Goal: Information Seeking & Learning: Learn about a topic

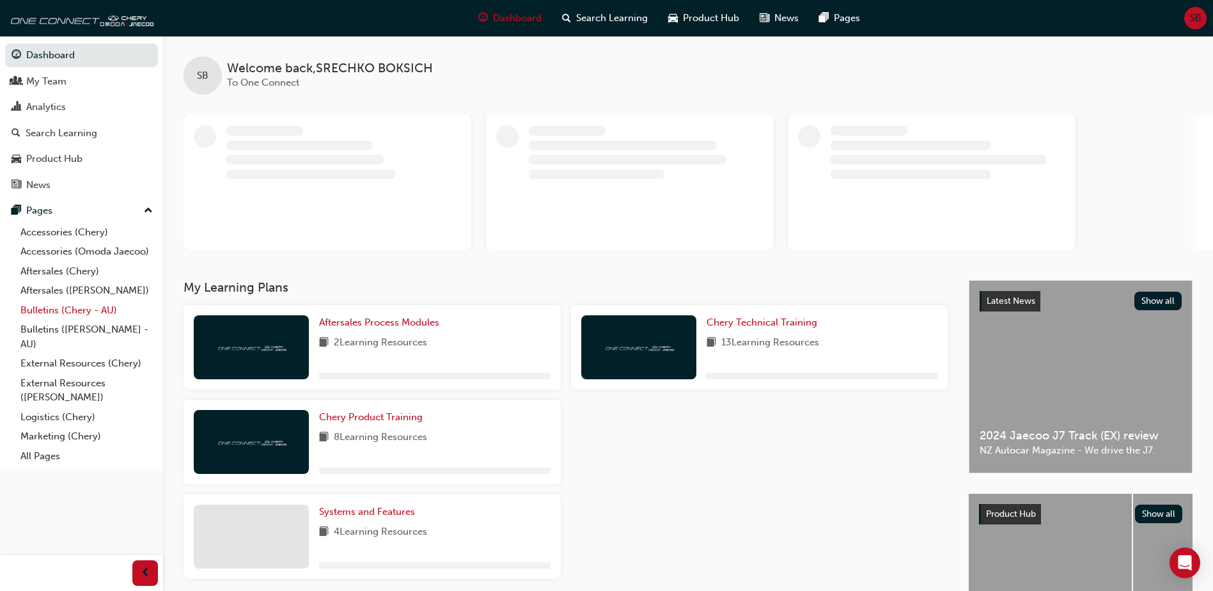
click at [105, 308] on link "Bulletins (Chery - AU)" at bounding box center [86, 310] width 143 height 20
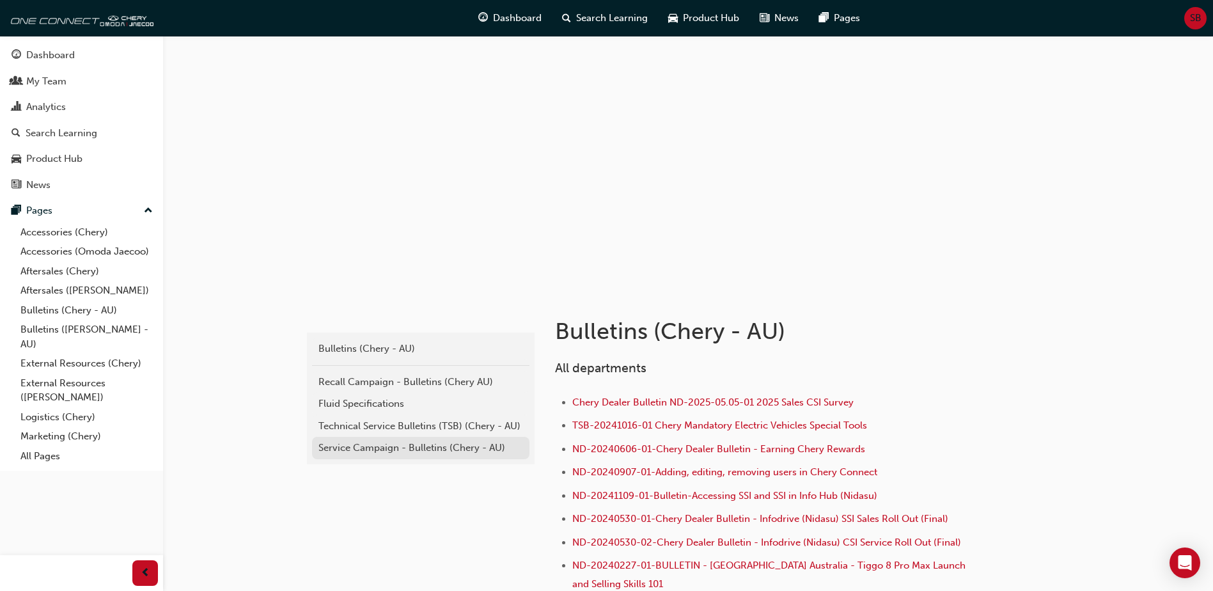
click at [500, 444] on div "Service Campaign - Bulletins (Chery - AU)" at bounding box center [420, 447] width 205 height 15
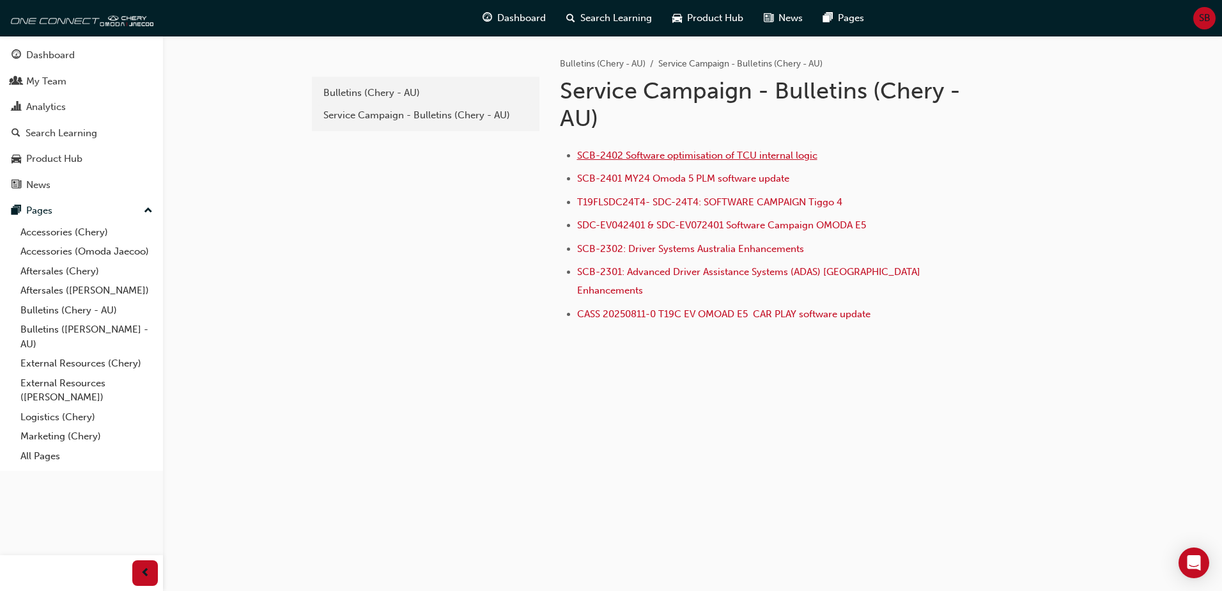
click at [587, 157] on span "SCB-2402 Software optimisation of TCU internal logic" at bounding box center [697, 156] width 240 height 12
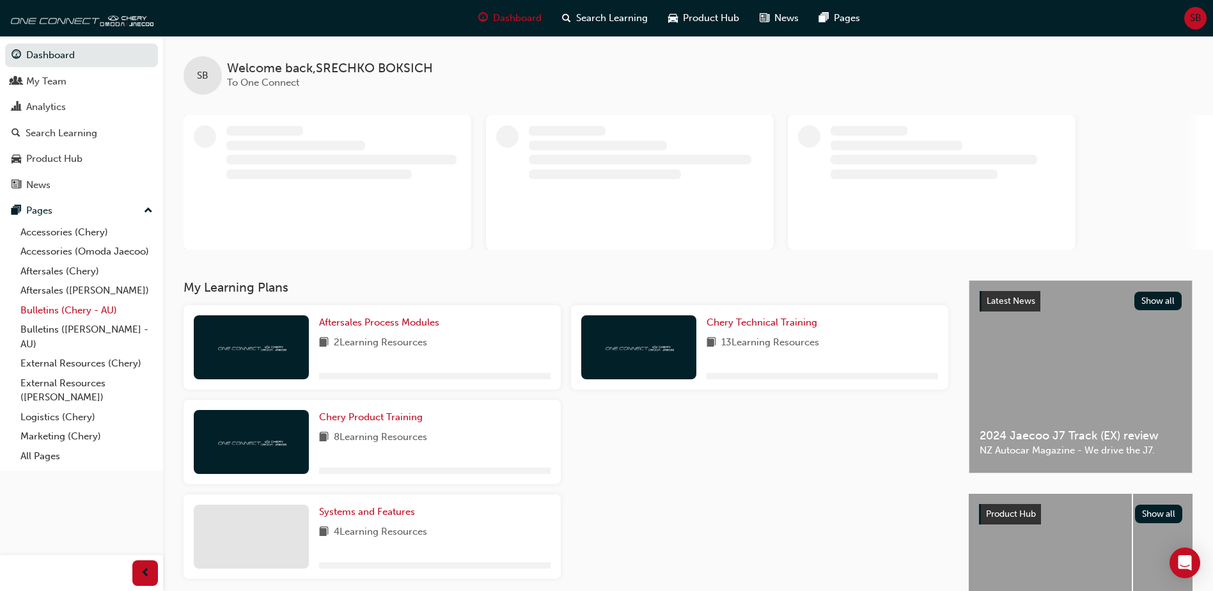
click at [84, 309] on link "Bulletins (Chery - AU)" at bounding box center [86, 310] width 143 height 20
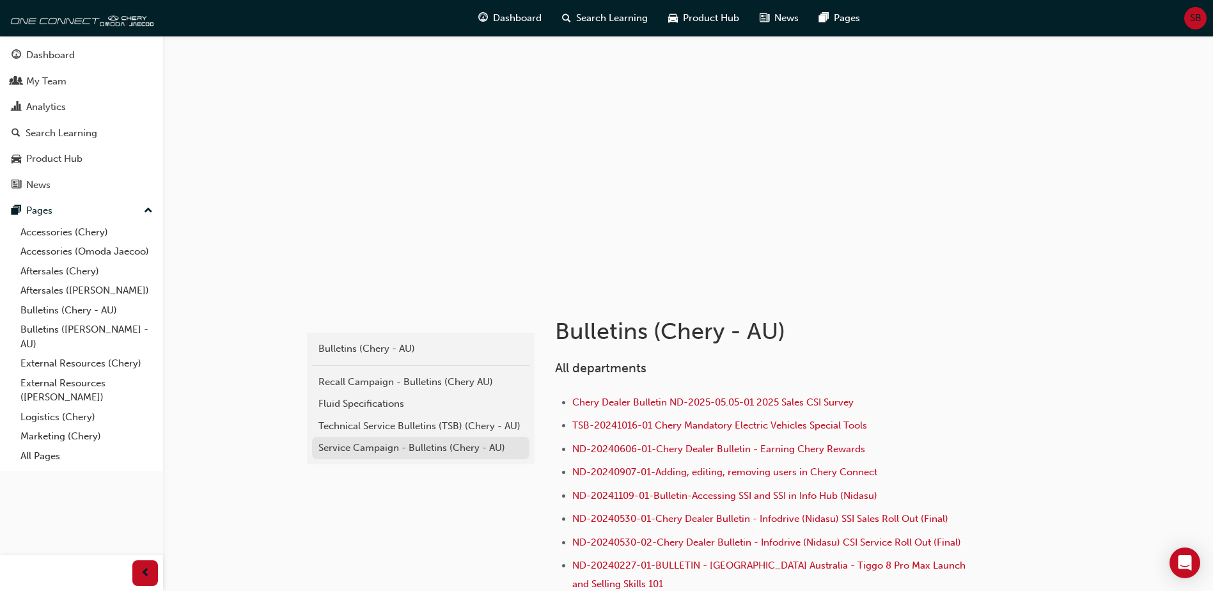
click at [394, 447] on div "Service Campaign - Bulletins (Chery - AU)" at bounding box center [420, 447] width 205 height 15
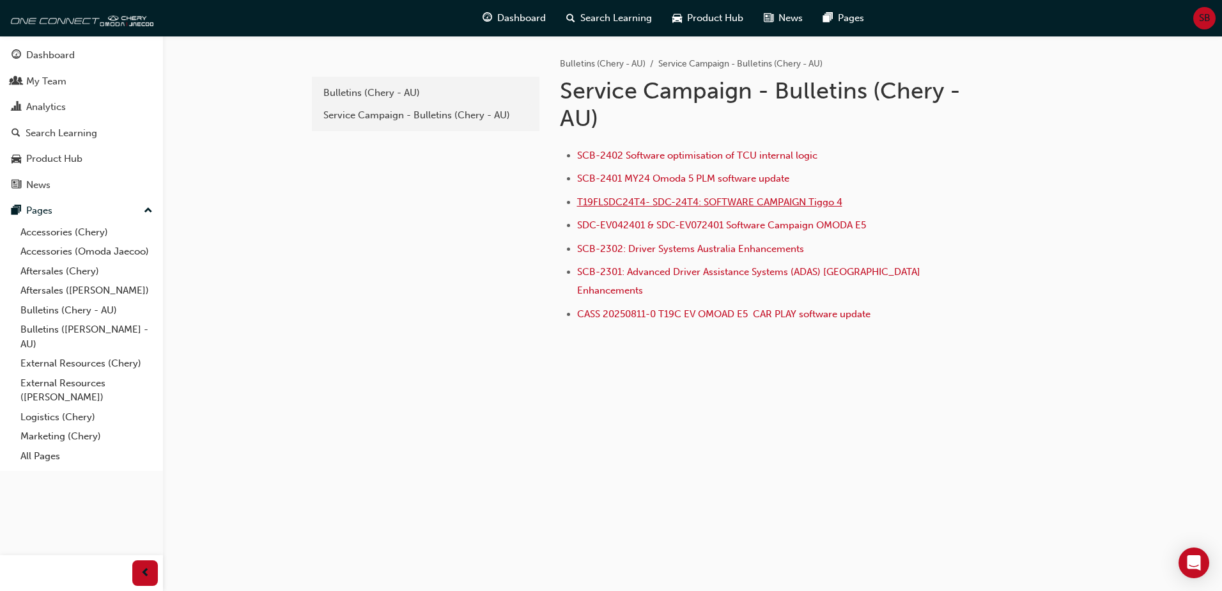
click at [592, 203] on span "T19FLSDC24T4- SDC-24T4: SOFTWARE CAMPAIGN Tiggo 4" at bounding box center [709, 202] width 265 height 12
click at [594, 248] on span "SCB-2302: Driver Systems Australia Enhancements" at bounding box center [690, 249] width 227 height 12
click at [742, 275] on span "SCB-2301: Advanced Driver Assistance Systems (ADAS) [GEOGRAPHIC_DATA] Enhanceme…" at bounding box center [750, 281] width 346 height 30
click at [361, 114] on div "Service Campaign - Bulletins (Chery - AU)" at bounding box center [425, 115] width 205 height 15
click at [377, 93] on div "Bulletins (Chery - AU)" at bounding box center [425, 93] width 205 height 15
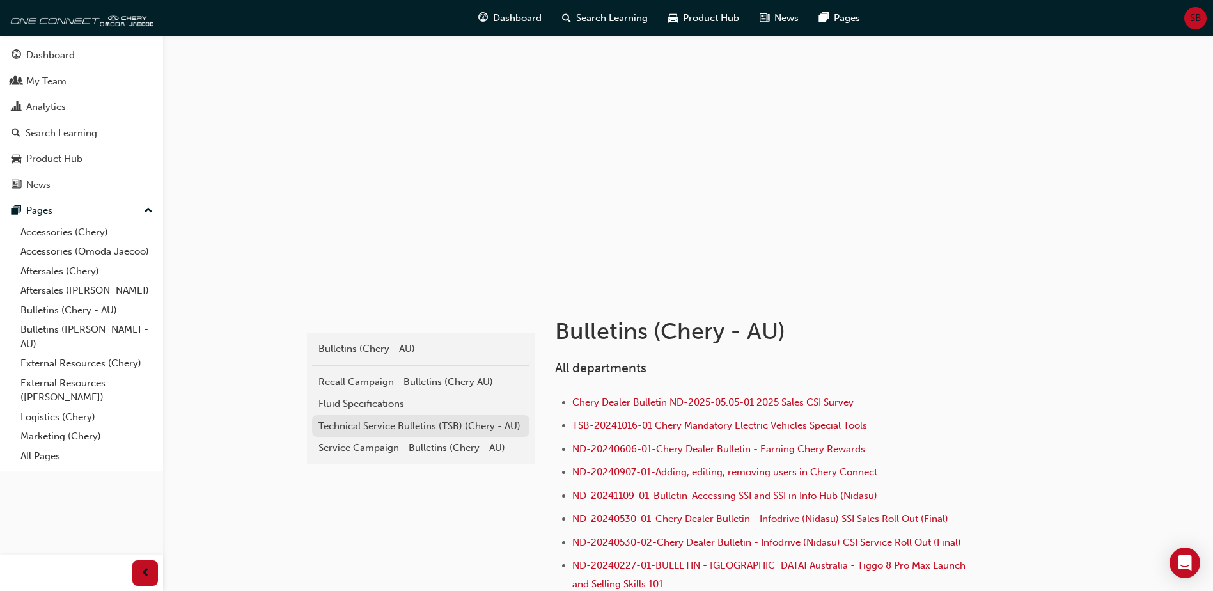
click at [413, 425] on div "Technical Service Bulletins (TSB) (Chery - AU)" at bounding box center [420, 426] width 205 height 15
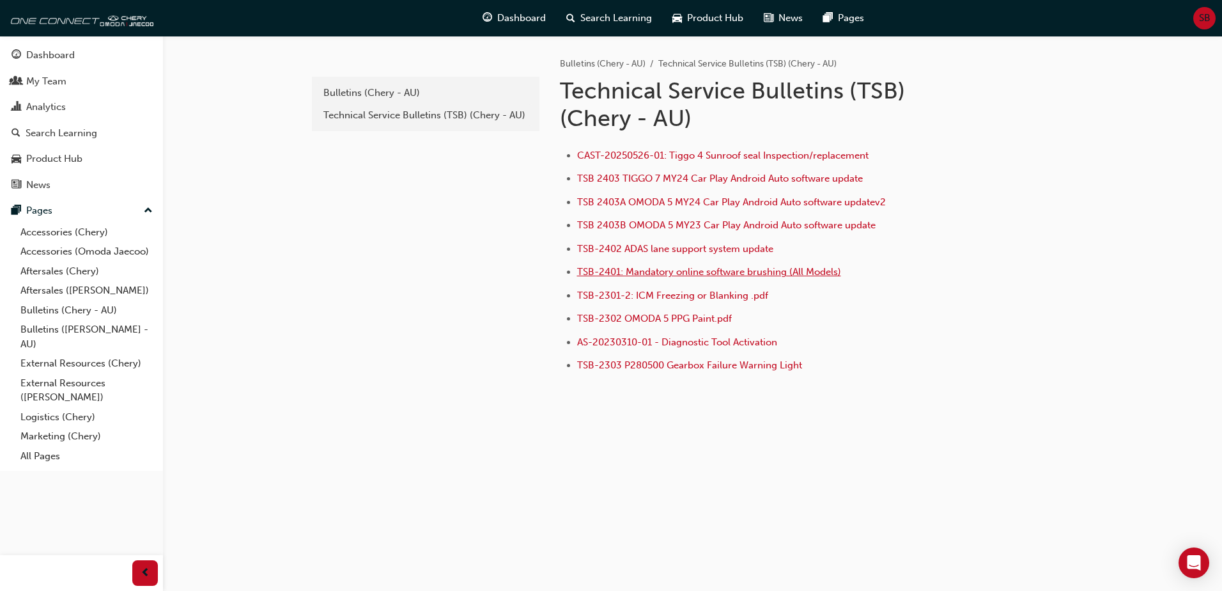
click at [829, 268] on span "TSB-2401: Mandatory online software brushing (All Models)" at bounding box center [709, 272] width 264 height 12
click at [786, 371] on li "TSB-2303 P280500 Gearbox Failure Warning Light" at bounding box center [776, 366] width 398 height 19
click at [775, 365] on span "TSB-2303 P280500 Gearbox Failure Warning Light" at bounding box center [689, 365] width 225 height 12
